Goal: Communication & Community: Share content

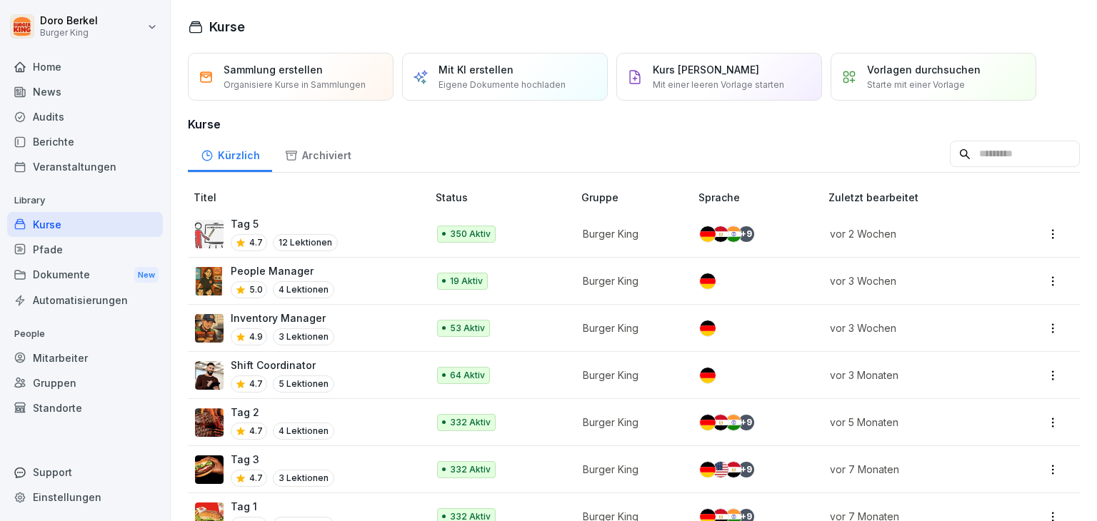
click at [62, 96] on div "News" at bounding box center [85, 91] width 156 height 25
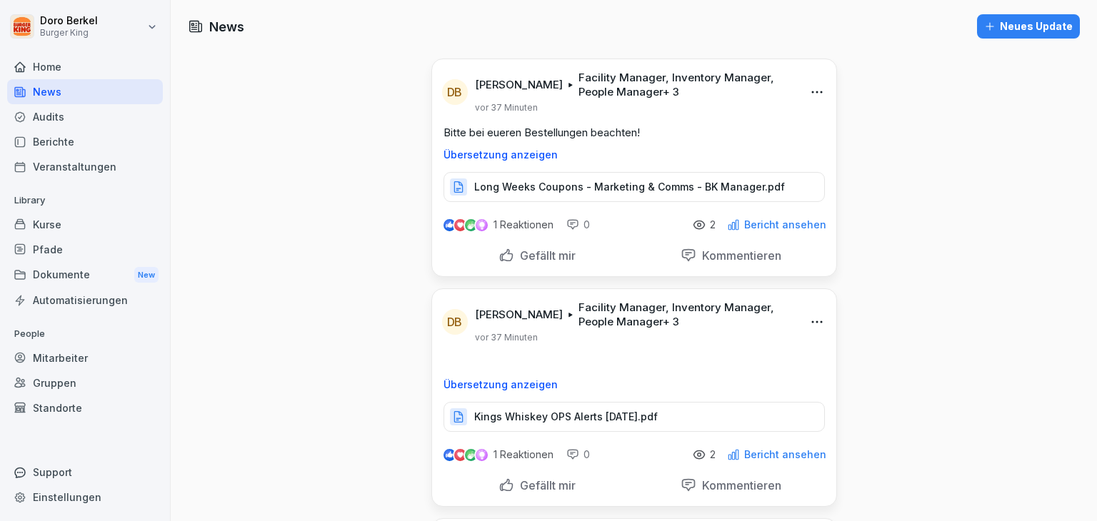
click at [1007, 28] on div "Neues Update" at bounding box center [1028, 27] width 89 height 16
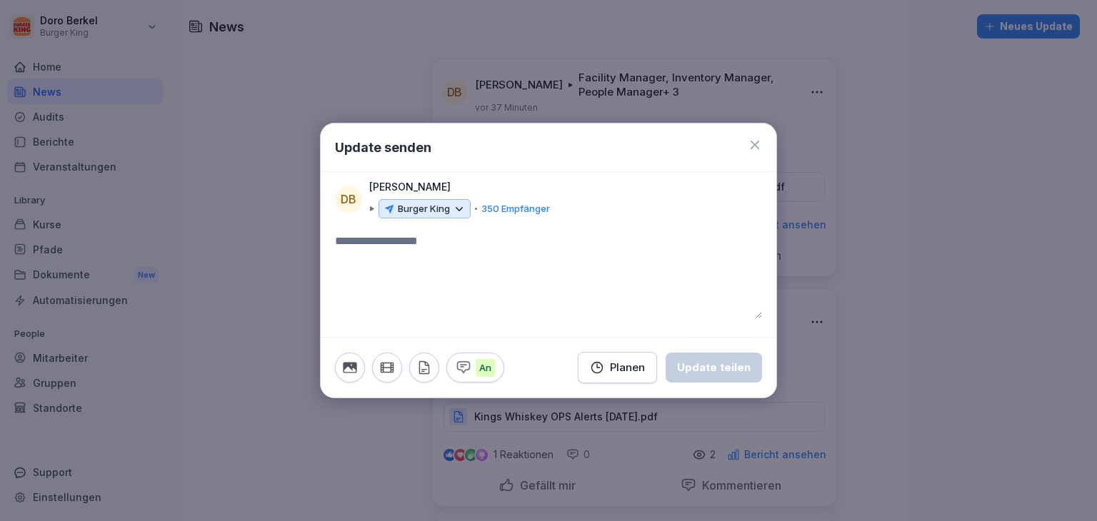
click at [431, 205] on p "Burger King" at bounding box center [424, 209] width 52 height 14
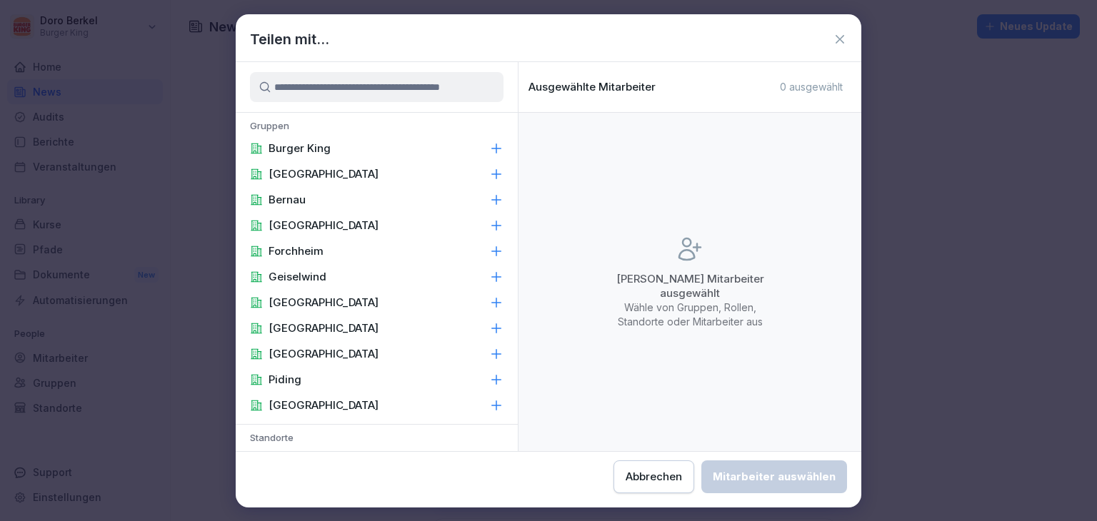
click at [289, 144] on p "Burger King" at bounding box center [299, 148] width 62 height 14
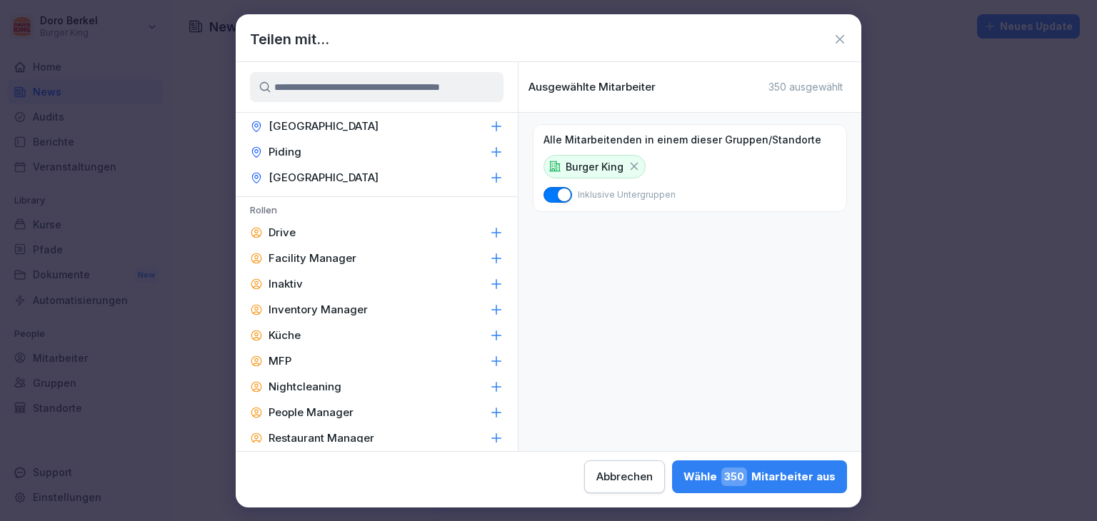
scroll to position [643, 0]
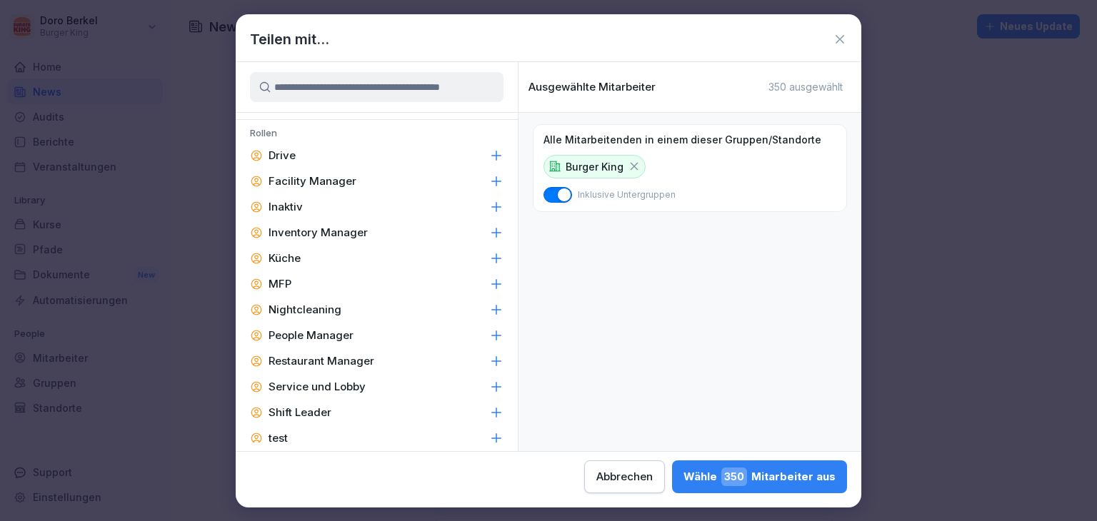
click at [346, 176] on p "Facility Manager" at bounding box center [312, 181] width 88 height 14
click at [343, 232] on p "Inventory Manager" at bounding box center [317, 233] width 99 height 14
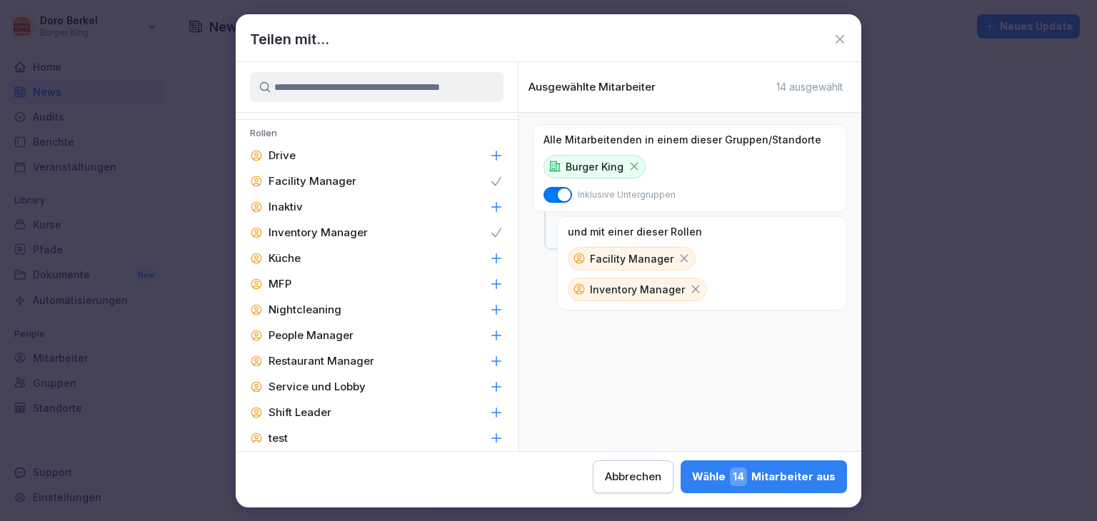
click at [337, 334] on p "People Manager" at bounding box center [310, 335] width 85 height 14
click at [334, 360] on p "Restaurant Manager" at bounding box center [321, 361] width 106 height 14
click at [318, 410] on p "Shift Leader" at bounding box center [299, 413] width 63 height 14
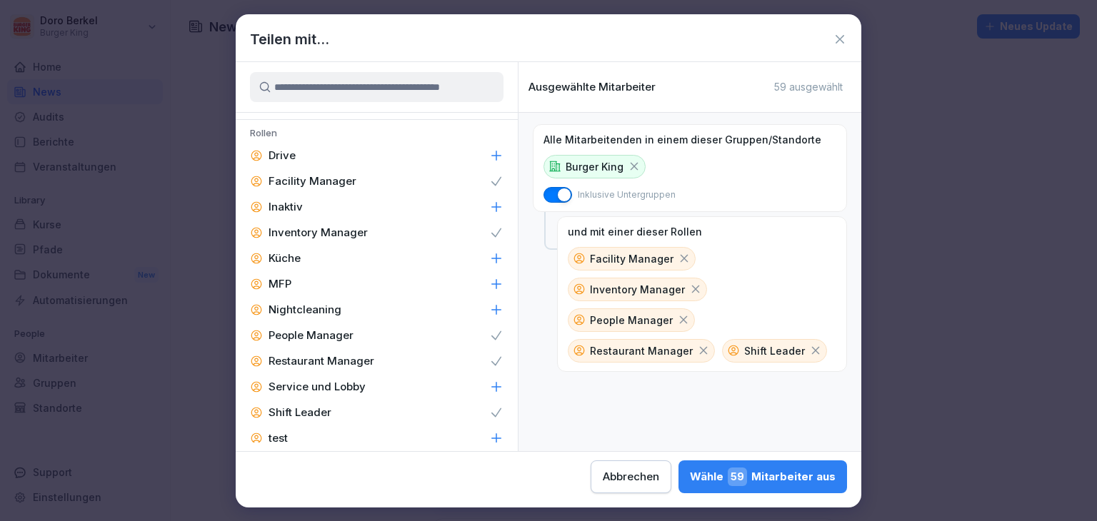
click at [765, 489] on button "Wähle 59 Mitarbeiter aus" at bounding box center [762, 477] width 168 height 33
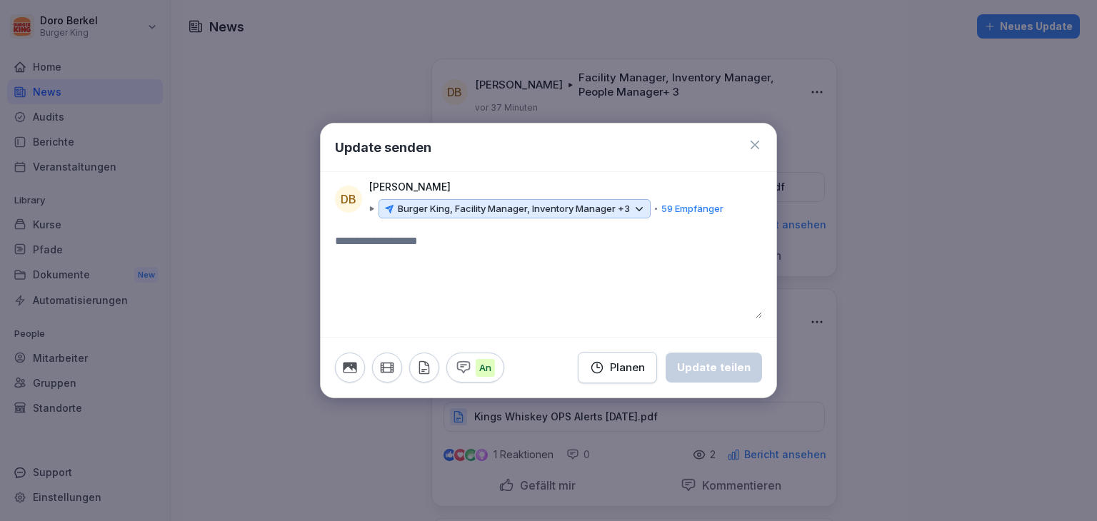
click at [377, 238] on textarea at bounding box center [548, 276] width 427 height 86
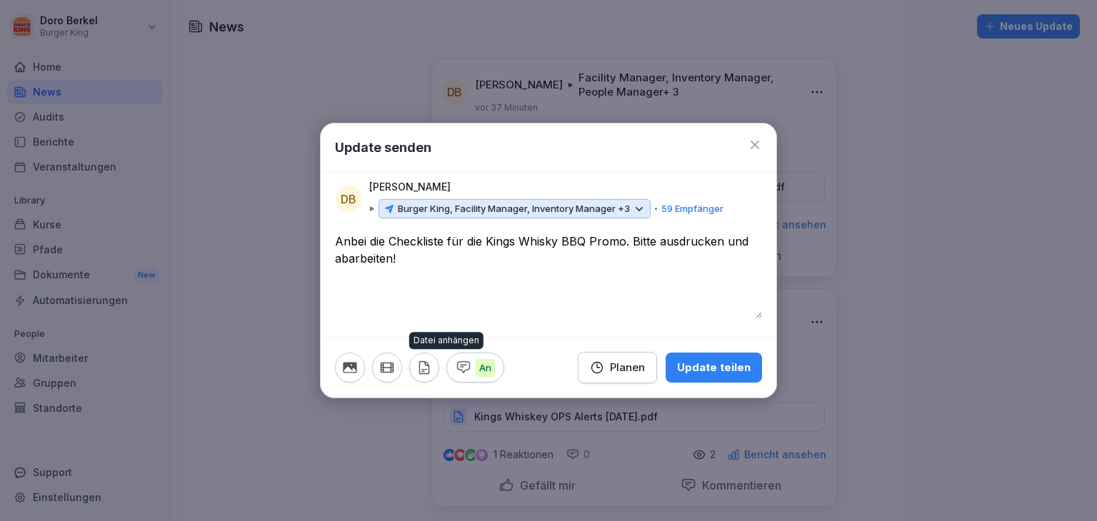
type textarea "**********"
click at [425, 366] on icon "button" at bounding box center [424, 368] width 16 height 16
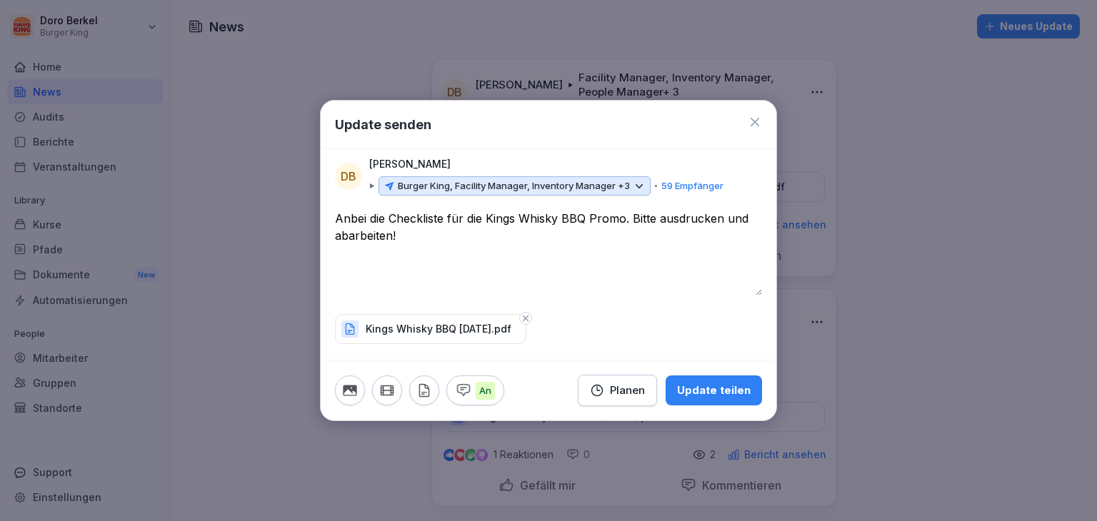
click at [727, 391] on div "Update teilen" at bounding box center [714, 391] width 74 height 16
